Goal: Navigation & Orientation: Find specific page/section

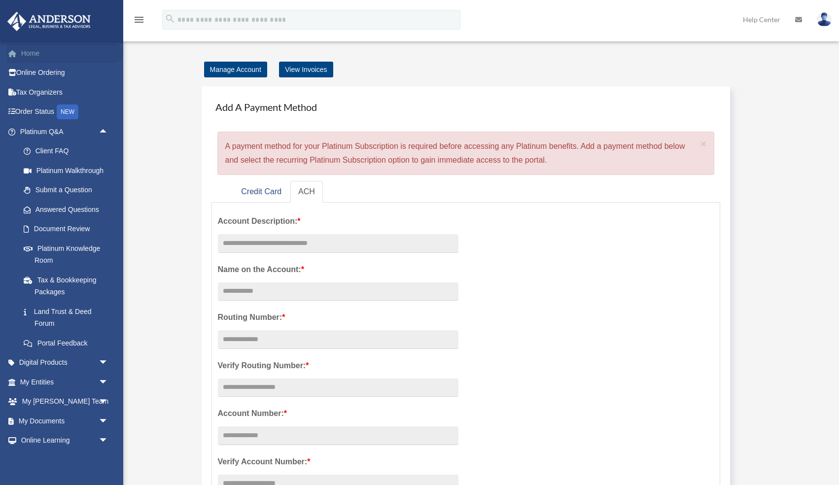
click at [30, 54] on link "Home" at bounding box center [65, 53] width 116 height 20
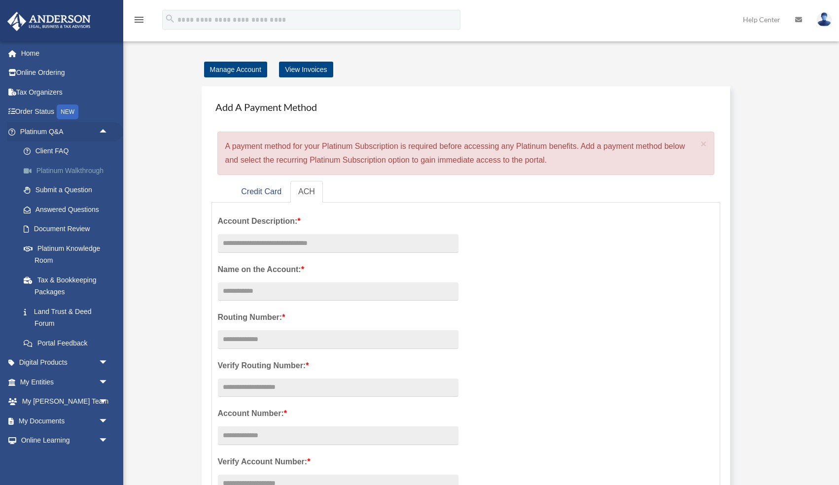
click at [65, 171] on link "Platinum Walkthrough" at bounding box center [68, 171] width 109 height 20
click at [49, 248] on link "Platinum Knowledge Room" at bounding box center [68, 255] width 109 height 32
click at [41, 249] on link "Platinum Knowledge Room" at bounding box center [68, 255] width 109 height 32
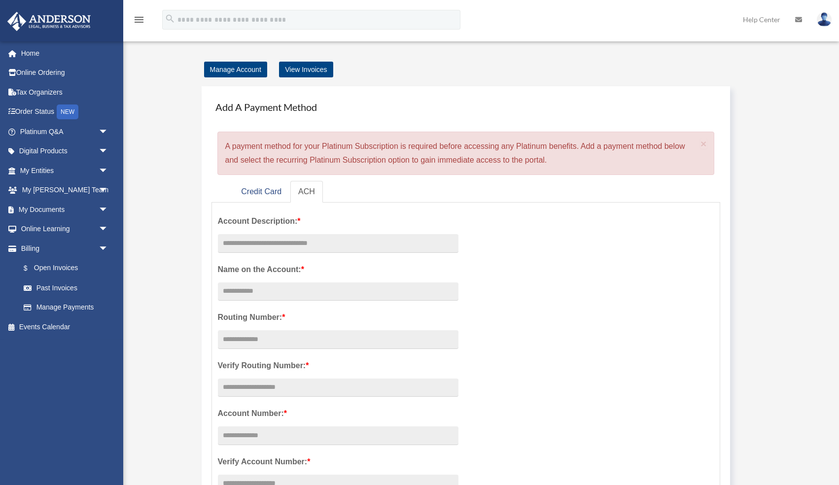
click at [177, 271] on div "Manage Account View Invoices Add A Payment Method × A payment method for your P…" at bounding box center [480, 433] width 708 height 741
click at [823, 20] on img at bounding box center [824, 19] width 15 height 14
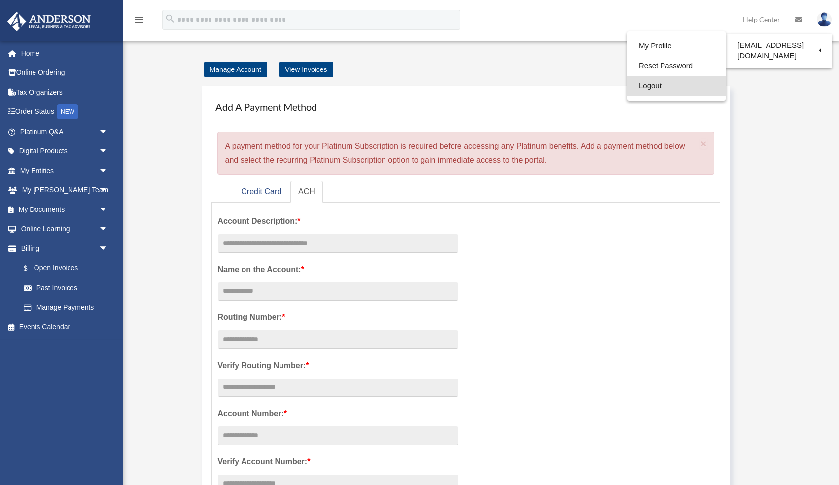
click at [672, 86] on link "Logout" at bounding box center [676, 86] width 99 height 20
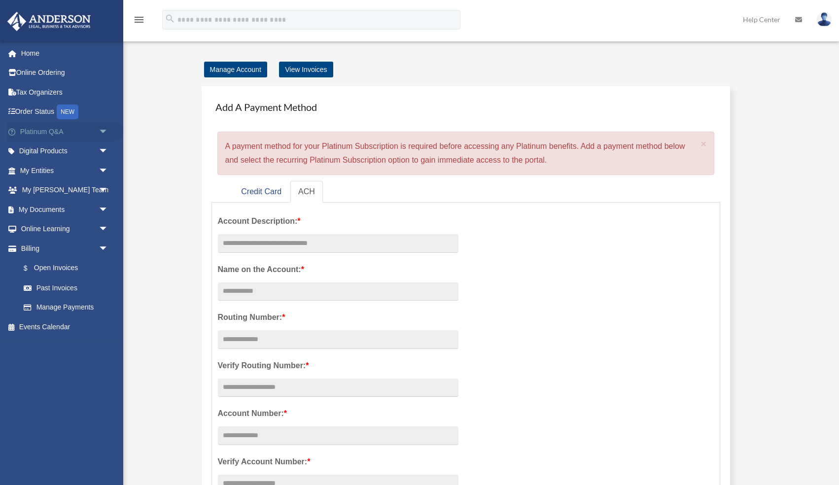
click at [60, 133] on link "Platinum Q&A arrow_drop_down" at bounding box center [65, 132] width 116 height 20
click at [103, 130] on span "arrow_drop_down" at bounding box center [109, 132] width 20 height 20
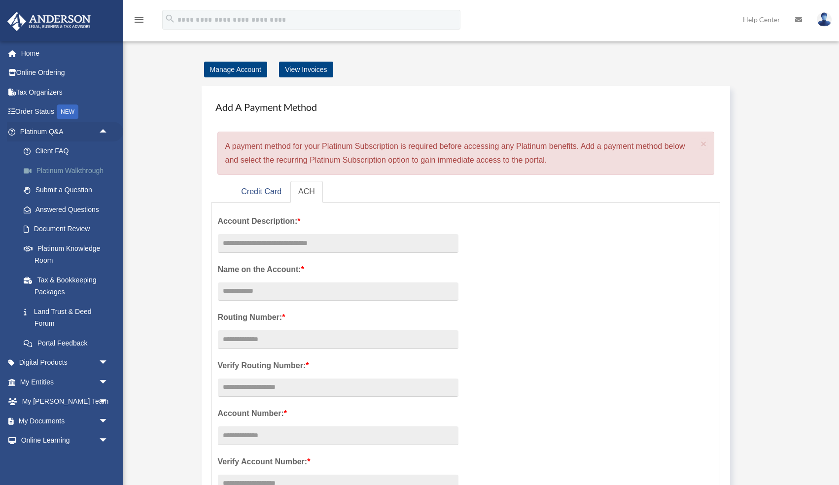
click at [55, 173] on link "Platinum Walkthrough" at bounding box center [68, 171] width 109 height 20
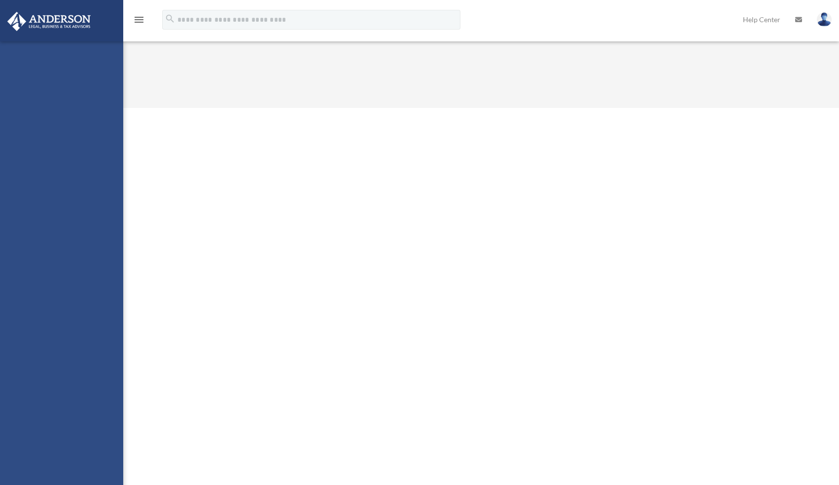
click at [101, 131] on div "[email protected] Sign Out [email protected] Home Online Ordering Tax Organizer…" at bounding box center [61, 283] width 123 height 485
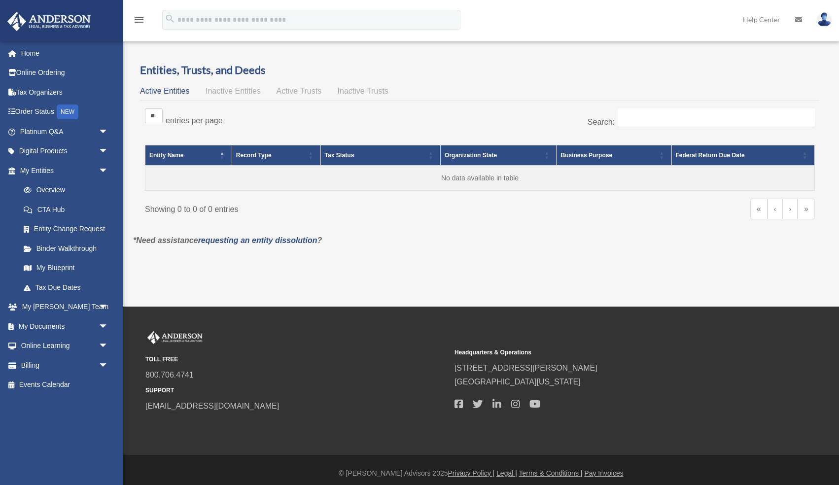
click at [101, 131] on span "arrow_drop_down" at bounding box center [109, 132] width 20 height 20
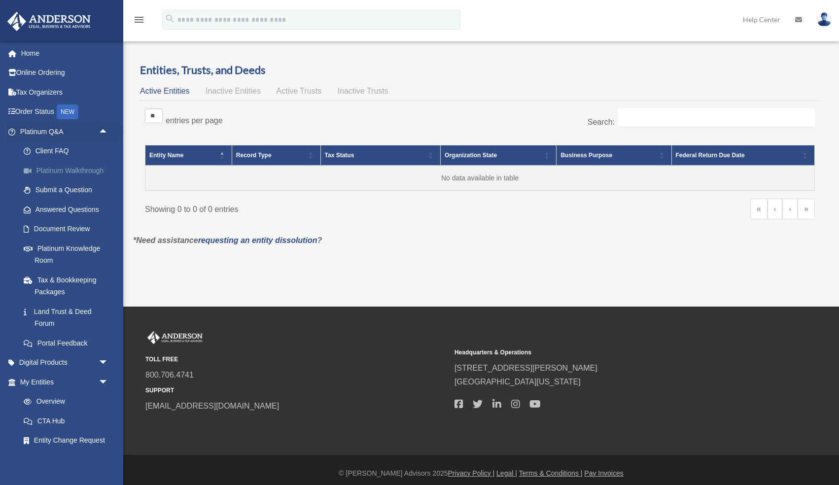
click at [86, 172] on link "Platinum Walkthrough" at bounding box center [68, 171] width 109 height 20
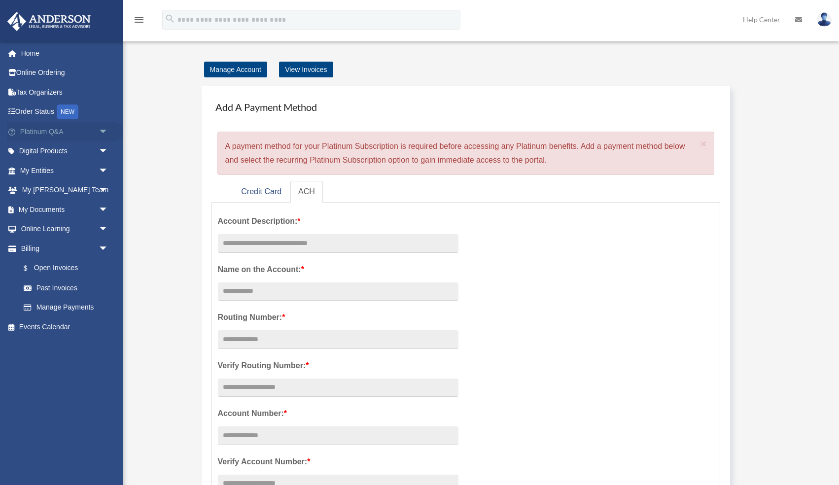
click at [99, 130] on span "arrow_drop_down" at bounding box center [109, 132] width 20 height 20
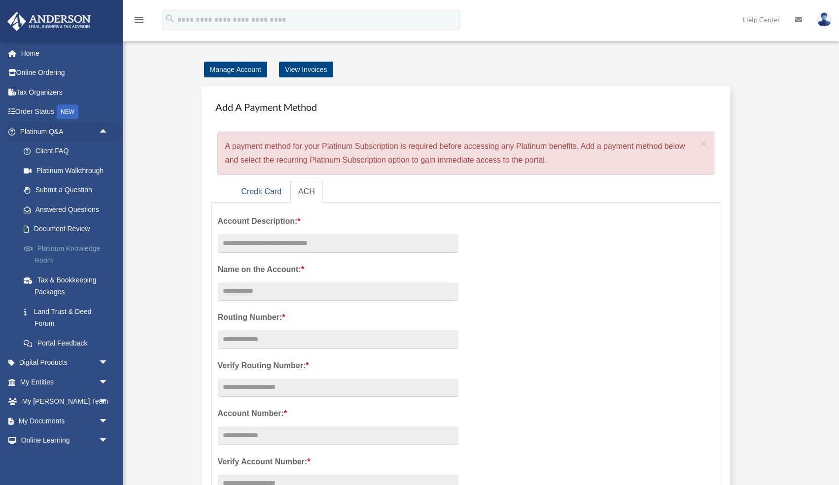
click at [45, 247] on link "Platinum Knowledge Room" at bounding box center [68, 255] width 109 height 32
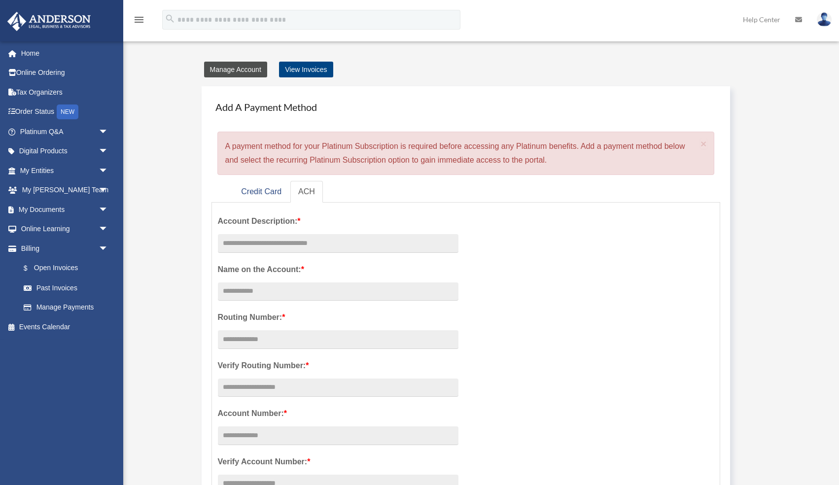
click at [226, 69] on link "Manage Account" at bounding box center [235, 70] width 63 height 16
click at [140, 20] on icon "menu" at bounding box center [139, 20] width 12 height 12
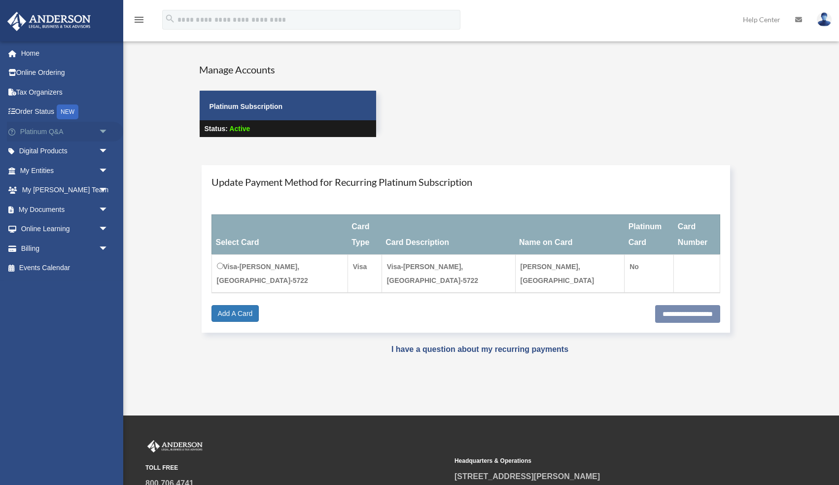
click at [55, 134] on link "Platinum Q&A arrow_drop_down" at bounding box center [65, 132] width 116 height 20
click at [103, 132] on span "arrow_drop_down" at bounding box center [109, 132] width 20 height 20
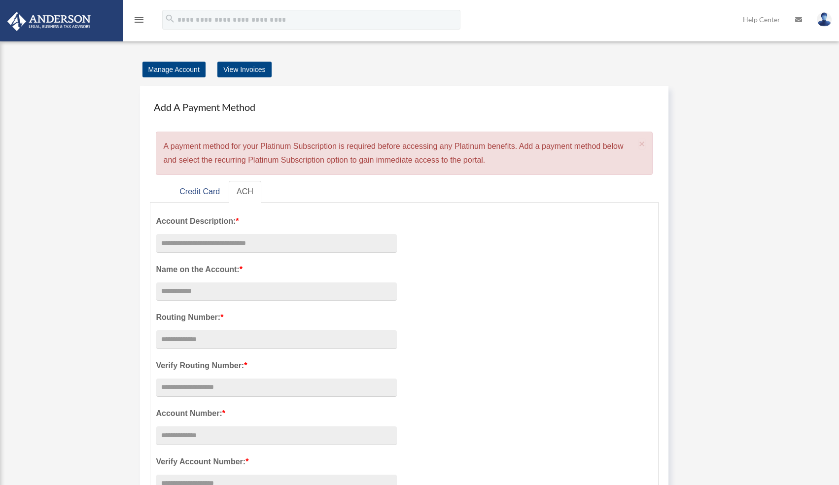
click at [138, 20] on icon "menu" at bounding box center [139, 20] width 12 height 12
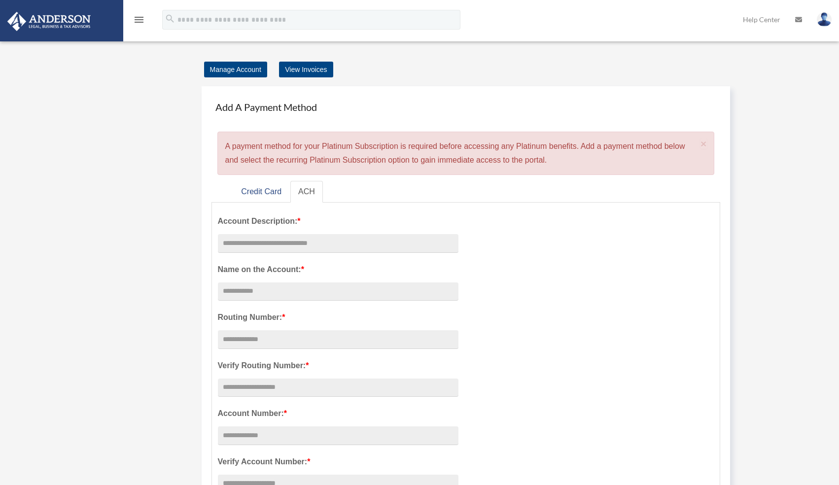
click at [141, 29] on div "menu" at bounding box center [139, 20] width 32 height 26
click at [140, 18] on icon "menu" at bounding box center [139, 20] width 12 height 12
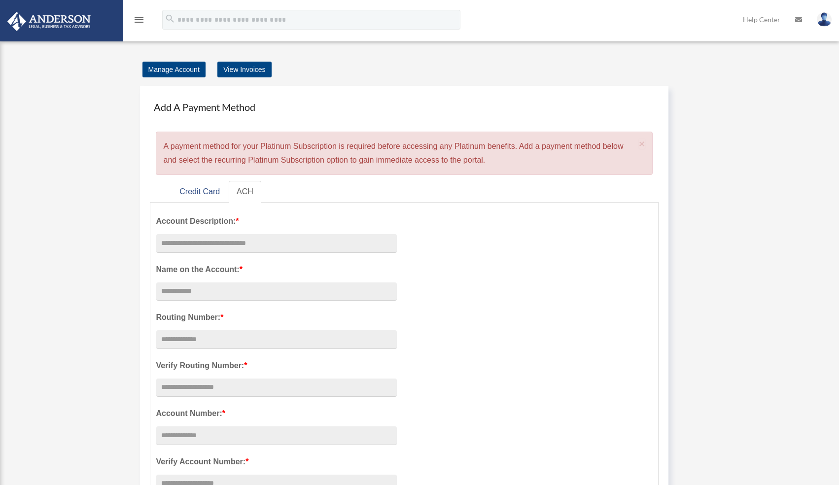
click at [140, 18] on icon "menu" at bounding box center [139, 20] width 12 height 12
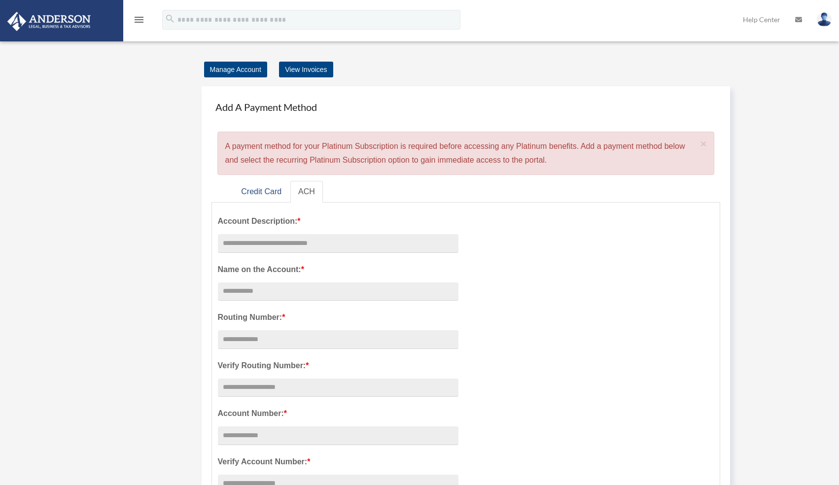
click at [136, 21] on icon "menu" at bounding box center [139, 20] width 12 height 12
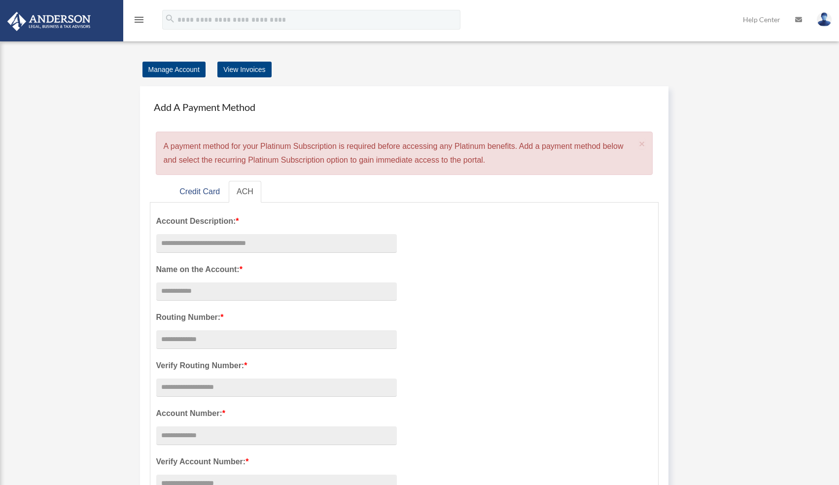
click at [136, 21] on icon "menu" at bounding box center [139, 20] width 12 height 12
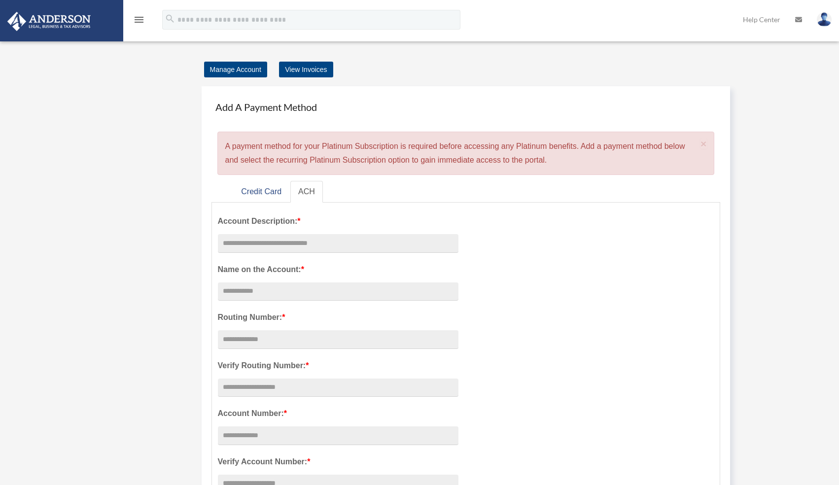
click at [61, 127] on div "Add Card mnunezmd@gmail.com Sign Out mnunezmd@gmail.com Home Online Ordering Ta…" at bounding box center [419, 424] width 839 height 781
click at [3, 219] on div "Add Card mnunezmd@gmail.com Sign Out mnunezmd@gmail.com Home Online Ordering Ta…" at bounding box center [419, 424] width 839 height 781
click at [68, 218] on div "Add Card mnunezmd@gmail.com Sign Out mnunezmd@gmail.com Home Online Ordering Ta…" at bounding box center [419, 424] width 839 height 781
click at [58, 20] on img at bounding box center [48, 21] width 89 height 19
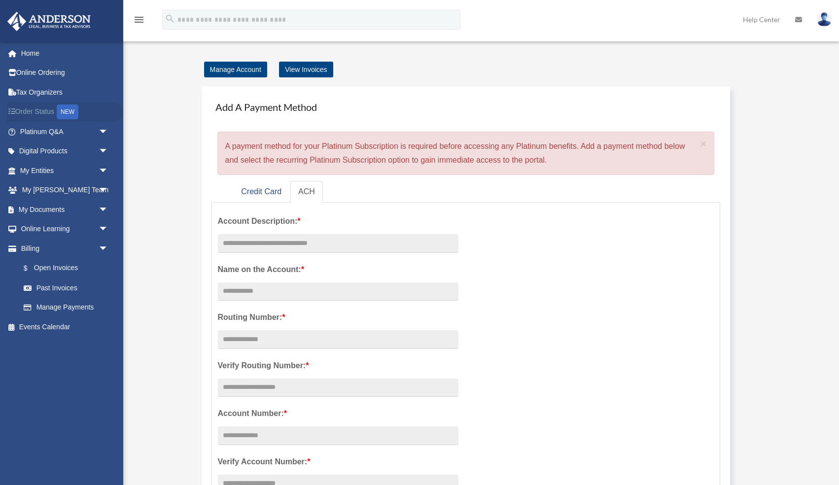
click at [28, 114] on link "Order Status NEW" at bounding box center [65, 112] width 116 height 20
click at [175, 222] on div "Manage Account View Invoices Add A Payment Method × A payment method for your P…" at bounding box center [480, 433] width 708 height 741
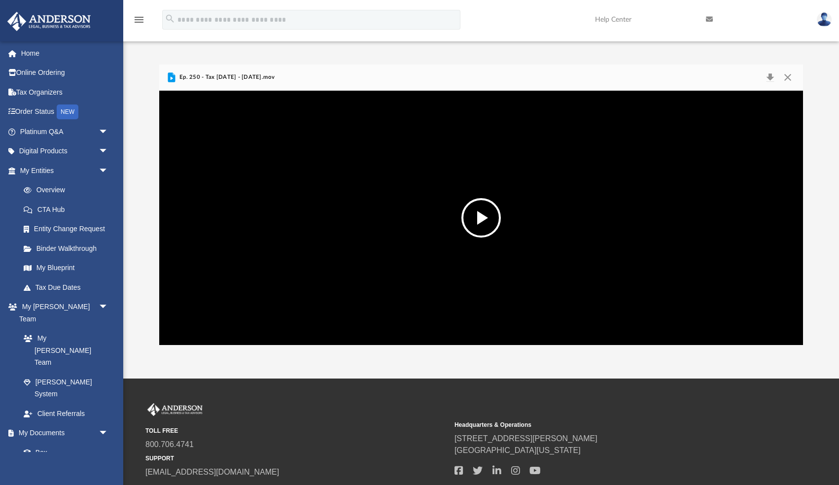
scroll to position [224, 644]
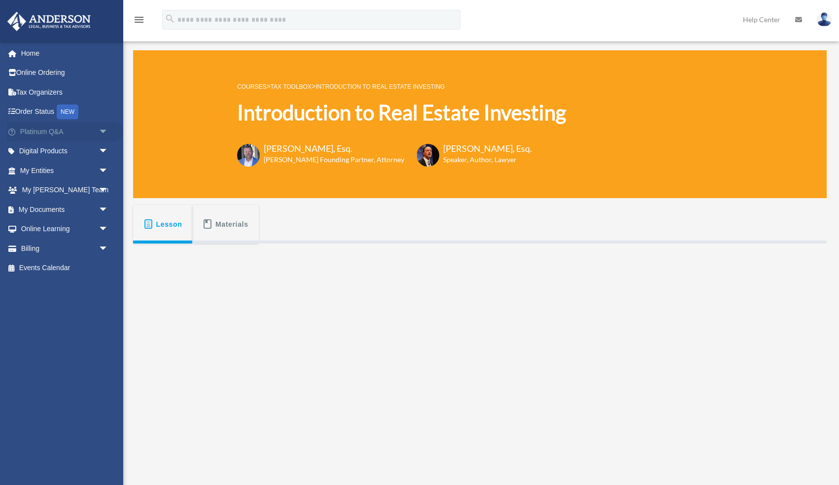
click at [100, 130] on span "arrow_drop_down" at bounding box center [109, 132] width 20 height 20
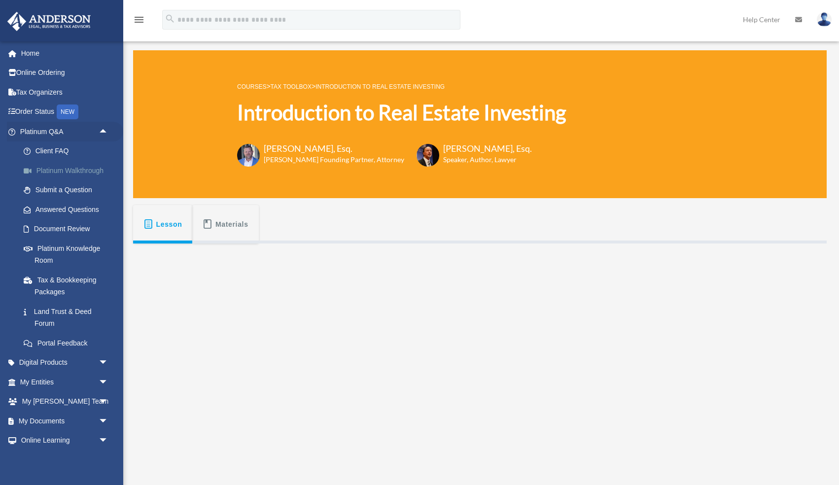
click at [74, 169] on link "Platinum Walkthrough" at bounding box center [68, 171] width 109 height 20
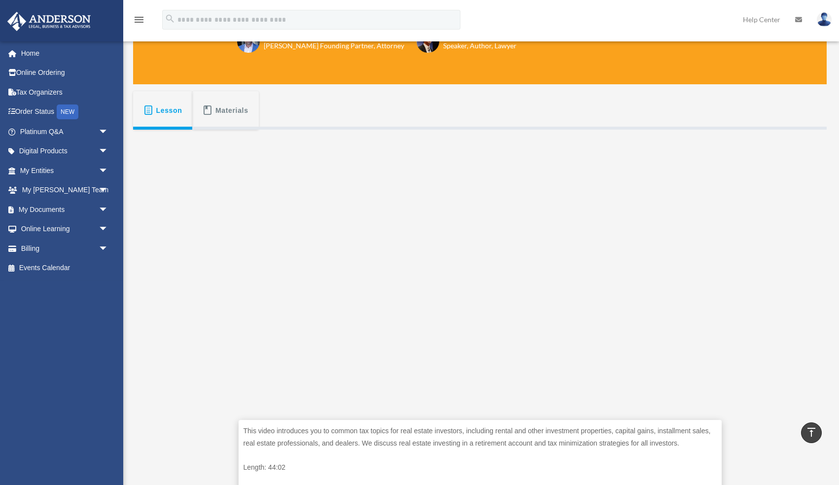
scroll to position [91, 0]
